Goal: Task Accomplishment & Management: Manage account settings

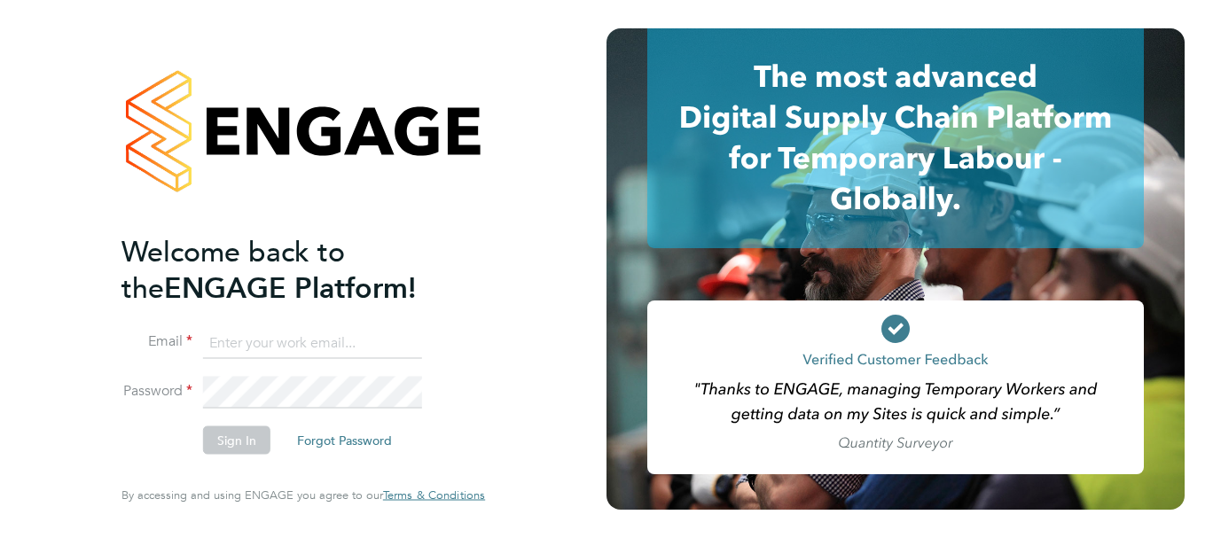
type input "[PERSON_NAME][EMAIL_ADDRESS][DOMAIN_NAME]"
click at [241, 433] on button "Sign In" at bounding box center [236, 441] width 67 height 28
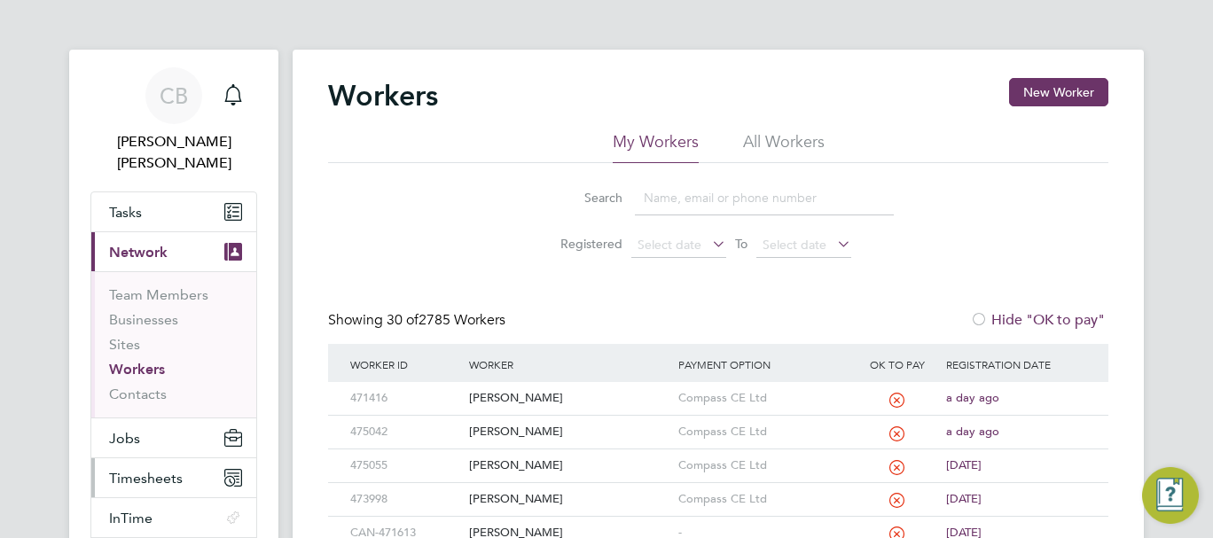
click at [143, 470] on span "Timesheets" at bounding box center [146, 478] width 74 height 17
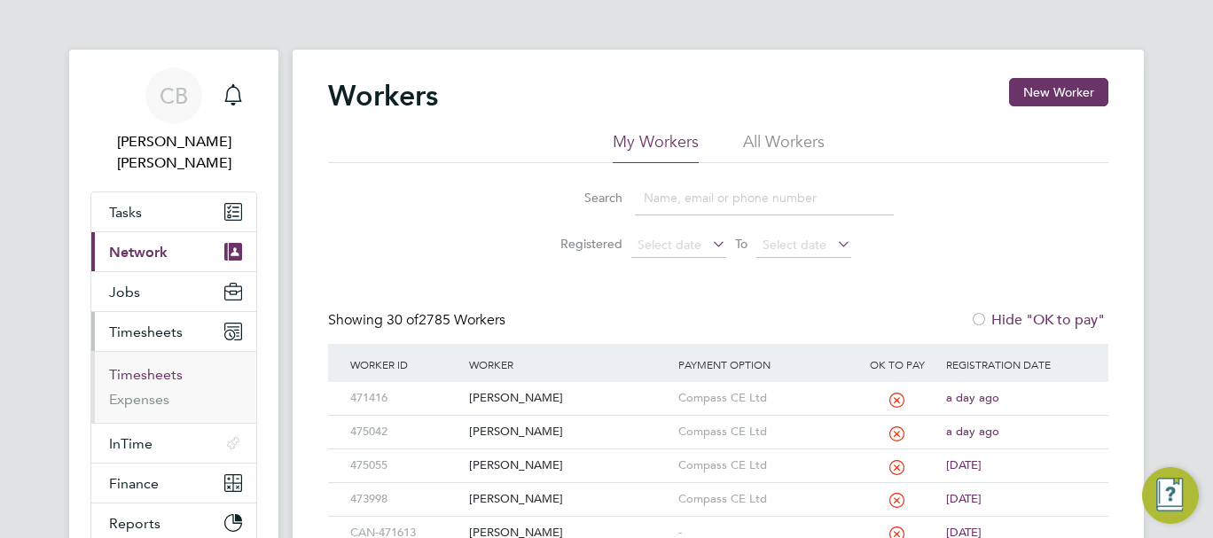
click at [153, 366] on link "Timesheets" at bounding box center [146, 374] width 74 height 17
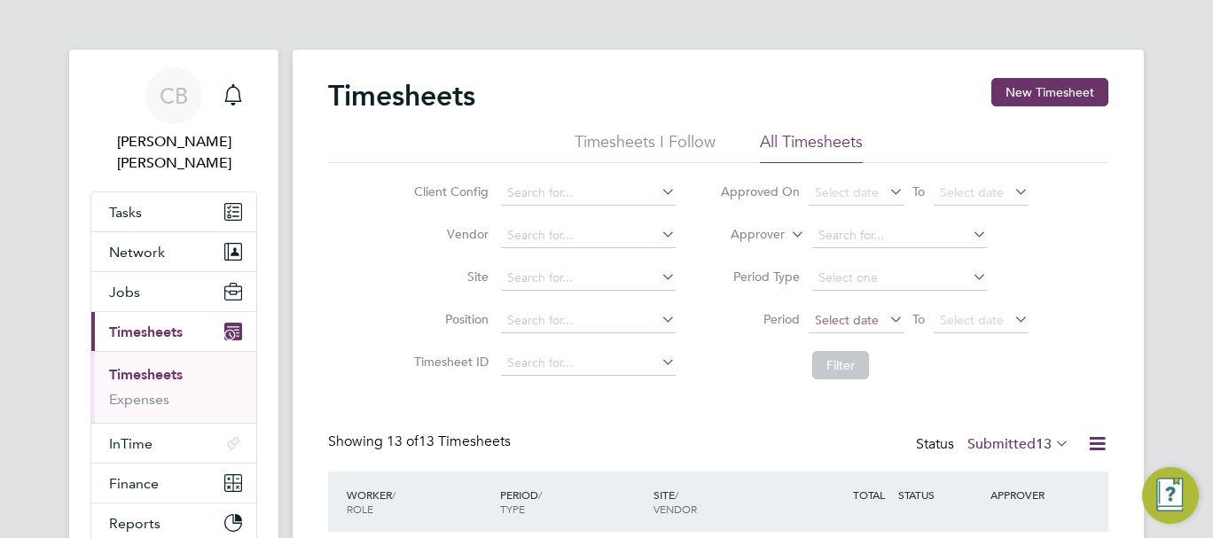
click at [880, 320] on span "Select date" at bounding box center [856, 321] width 95 height 24
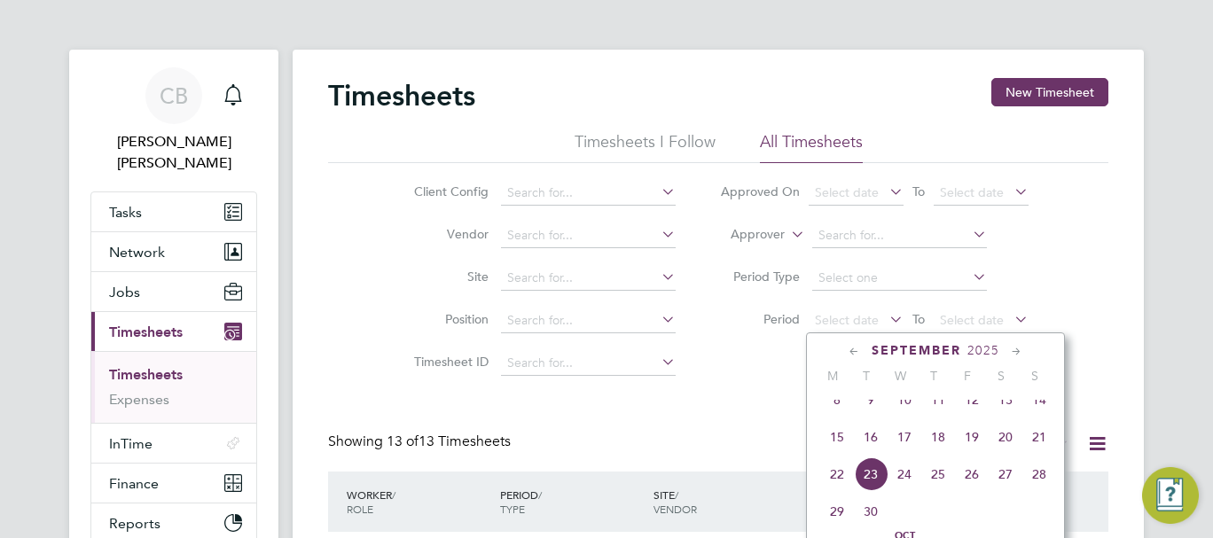
click at [837, 448] on span "15" at bounding box center [837, 437] width 34 height 34
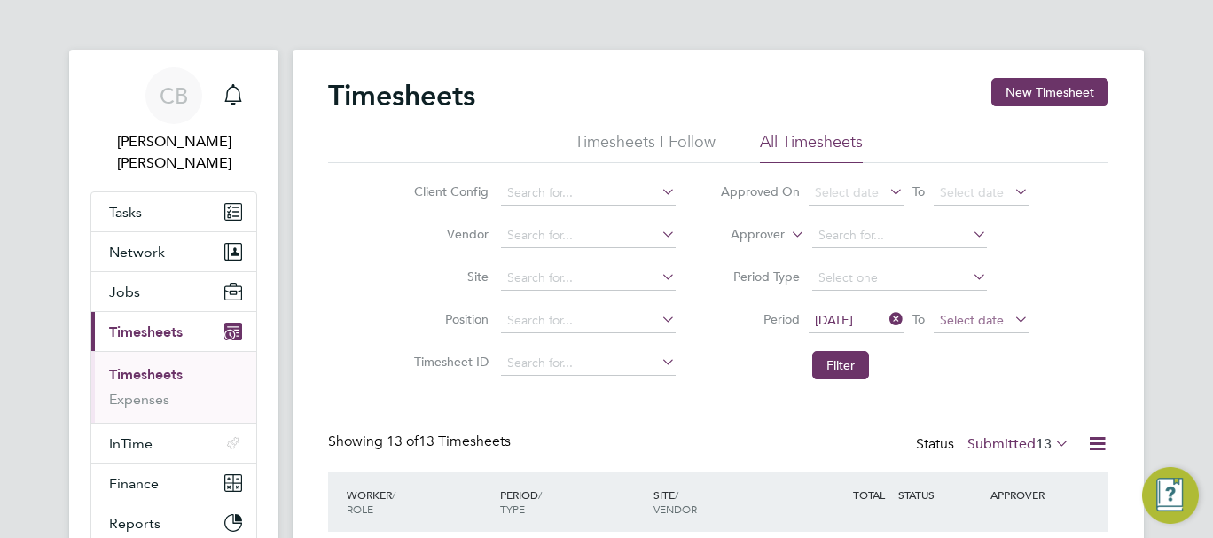
click at [955, 320] on span "Select date" at bounding box center [972, 320] width 64 height 16
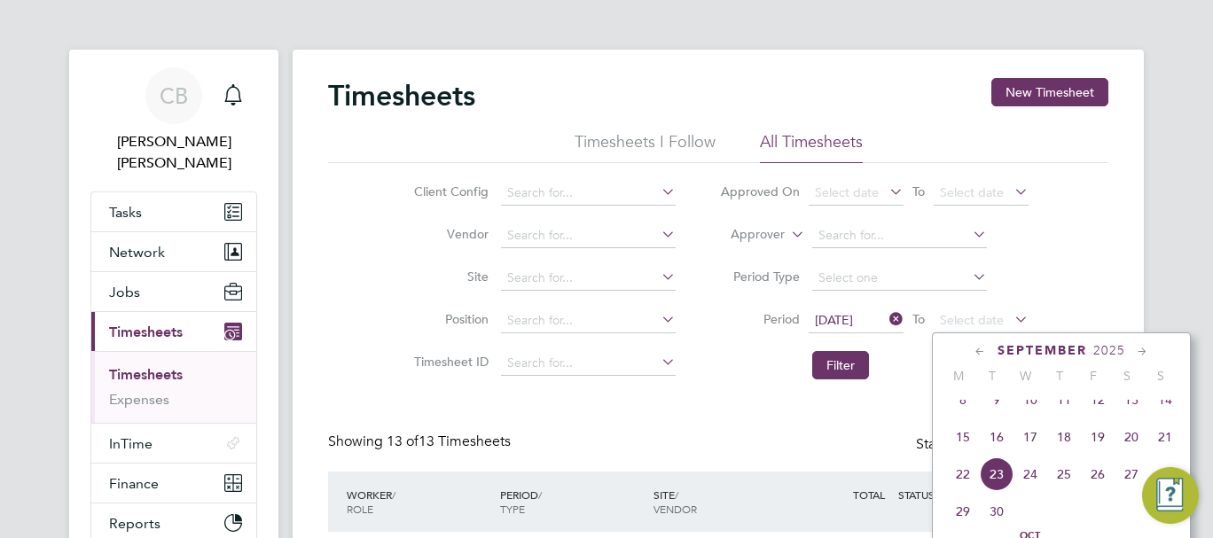
click at [1170, 443] on span "21" at bounding box center [1165, 437] width 34 height 34
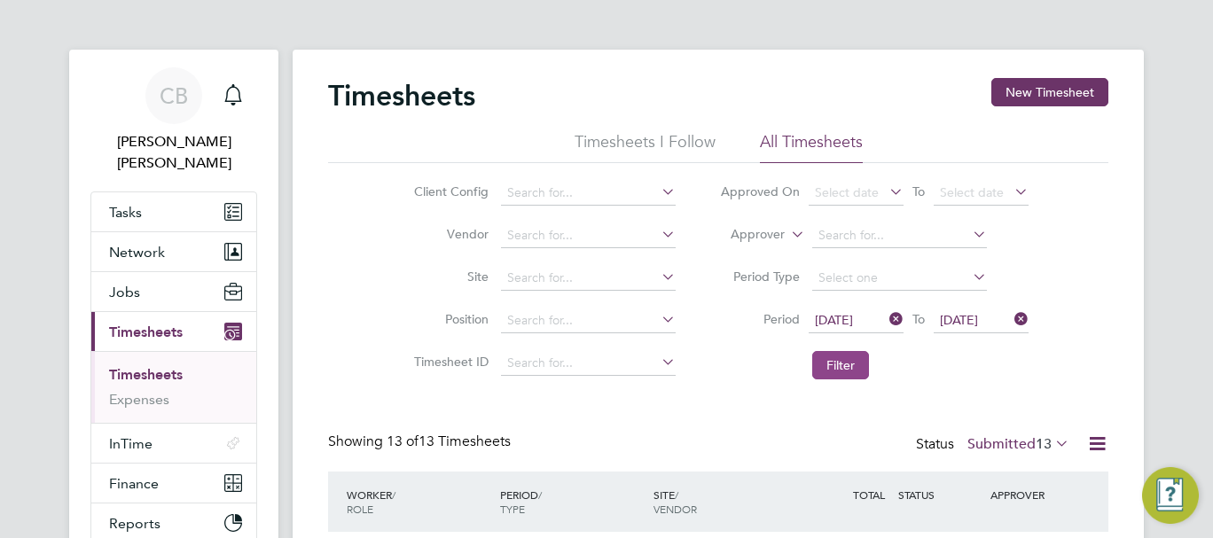
click at [858, 356] on button "Filter" at bounding box center [840, 365] width 57 height 28
click at [1000, 453] on div "Status Submitted 13" at bounding box center [994, 445] width 157 height 25
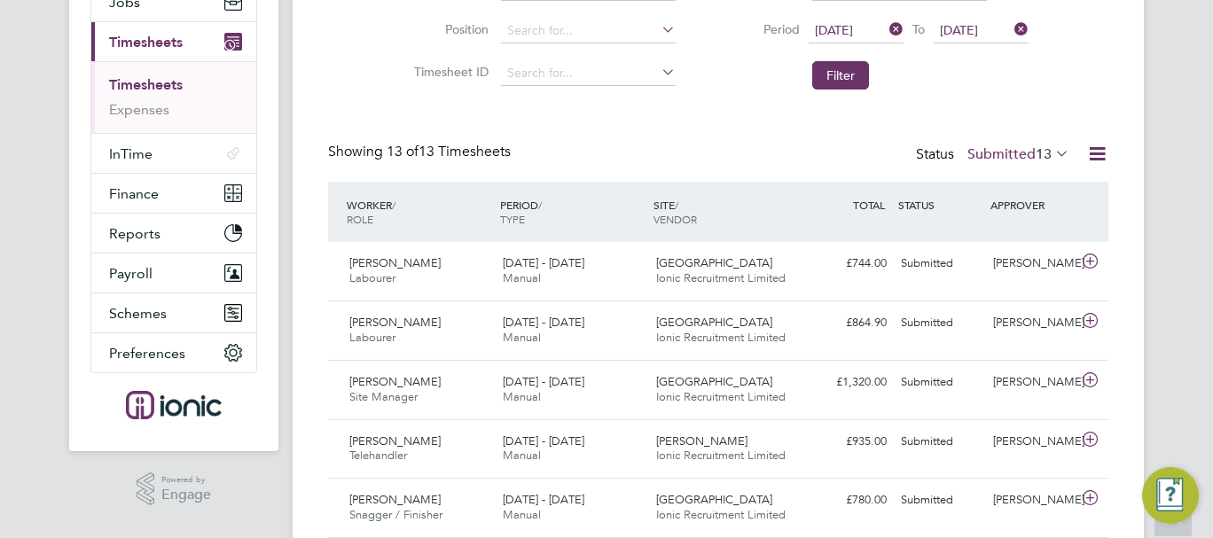
click at [1003, 138] on div "Timesheets New Timesheet Timesheets I Follow All Timesheets Client Config Vendo…" at bounding box center [718, 400] width 780 height 1224
click at [1003, 153] on label "Submitted 13" at bounding box center [1018, 154] width 102 height 18
